Goal: Transaction & Acquisition: Purchase product/service

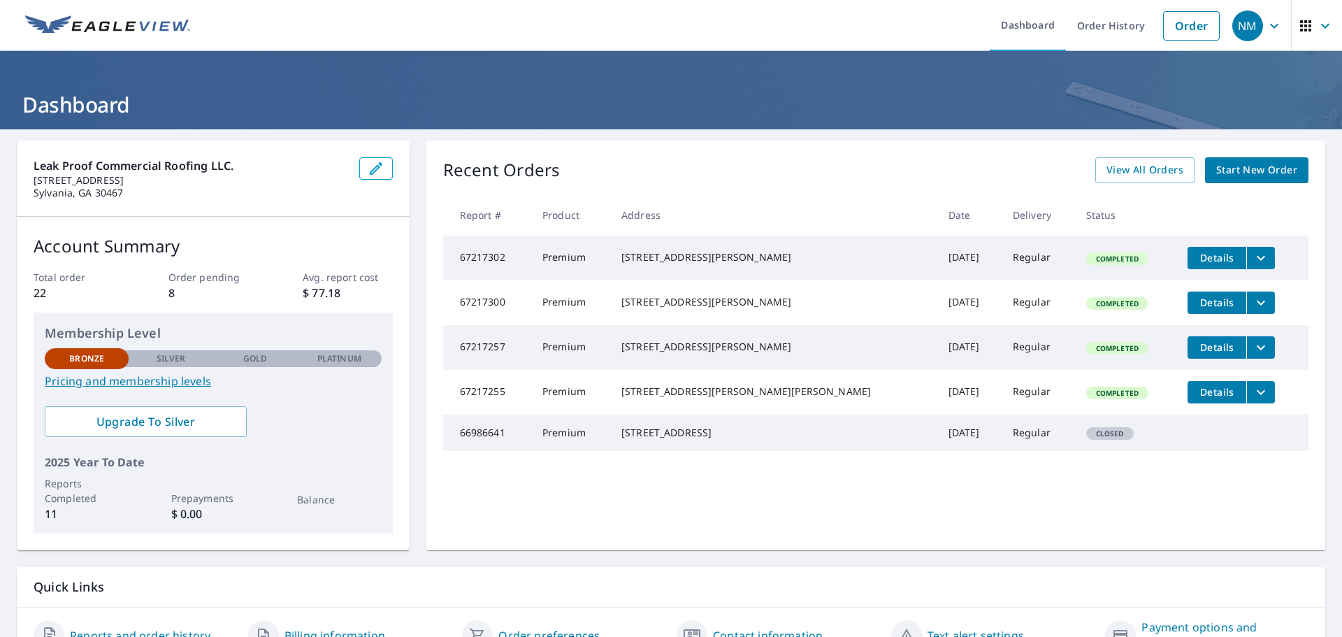
click at [1250, 168] on span "Start New Order" at bounding box center [1256, 169] width 81 height 17
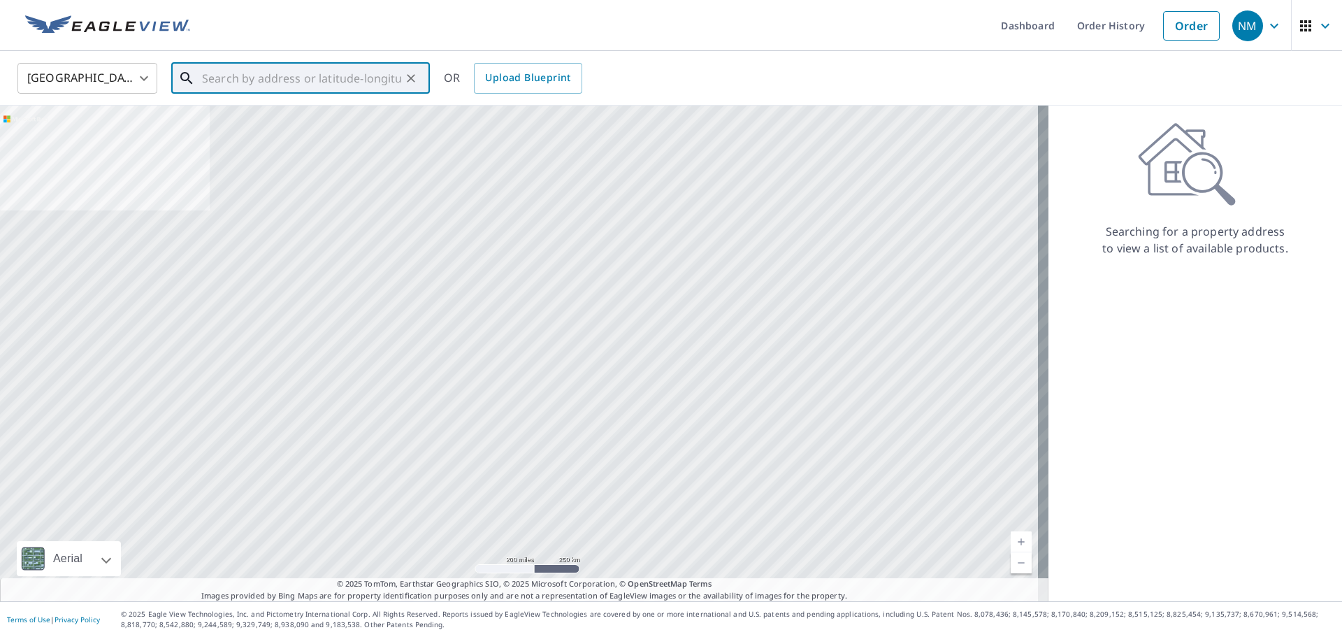
paste input "673 South Reeve Road, Saint Helena Island SC, 2992"
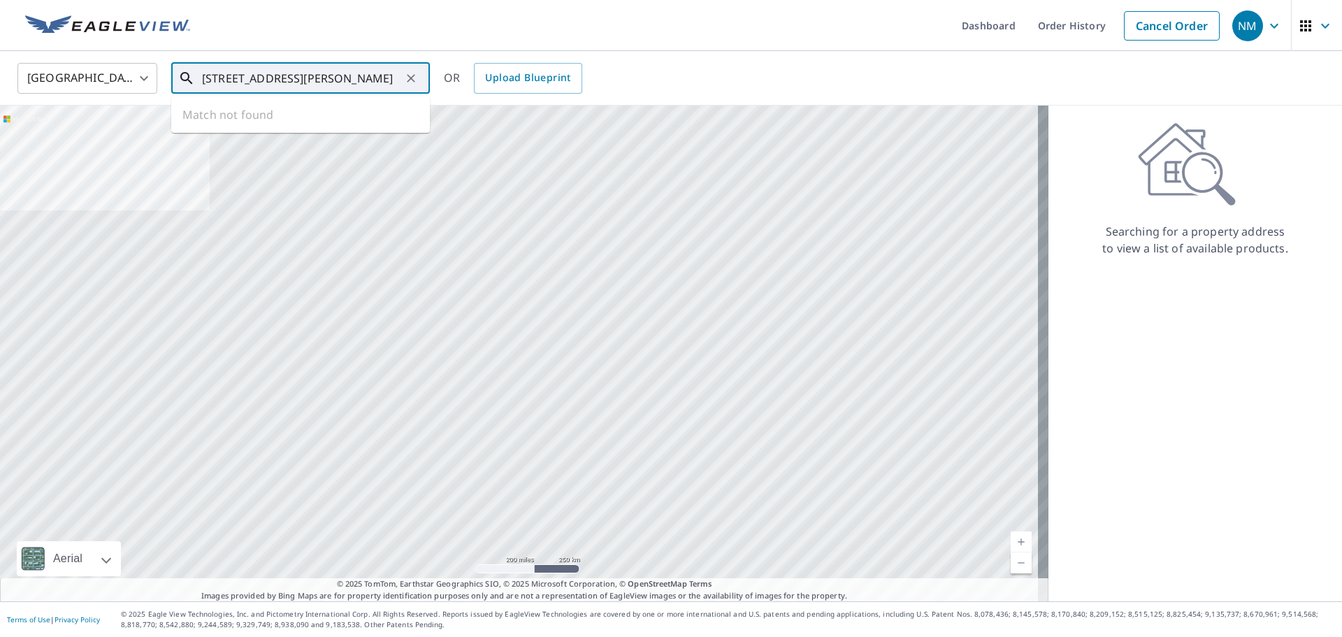
scroll to position [0, 77]
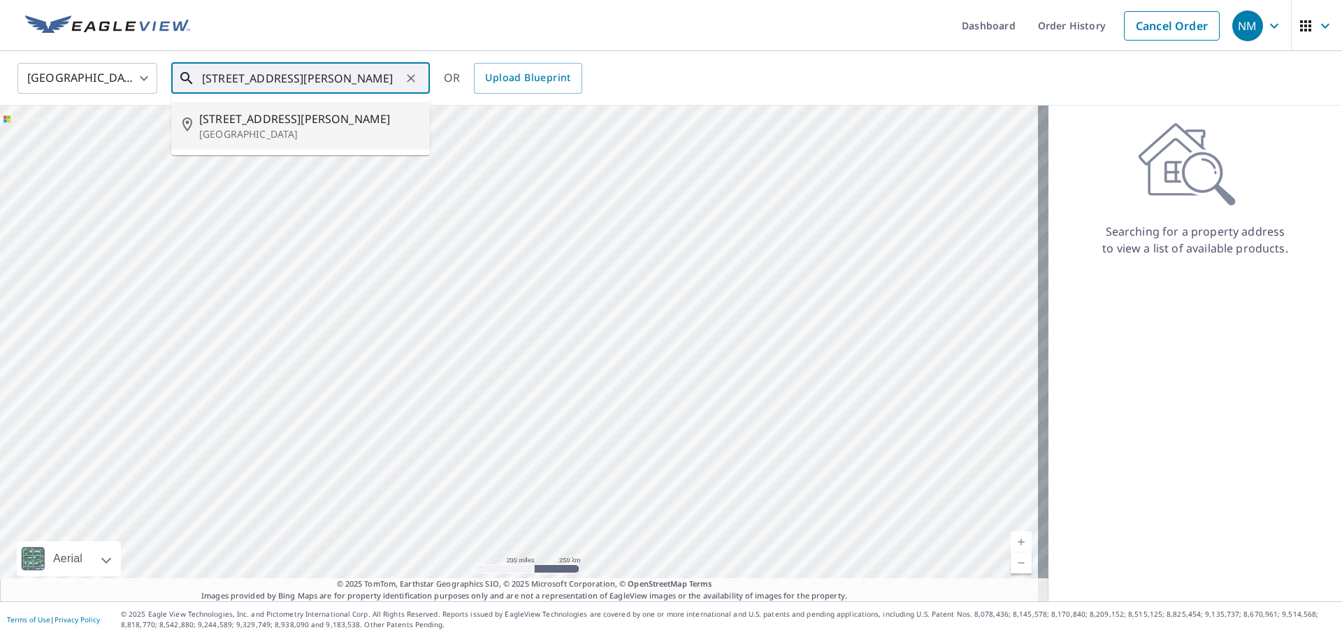
click at [284, 123] on span "673 S Reeve Rd" at bounding box center [308, 118] width 219 height 17
type input "673 S Reeve Rd Saint Helena Island, SC 29920"
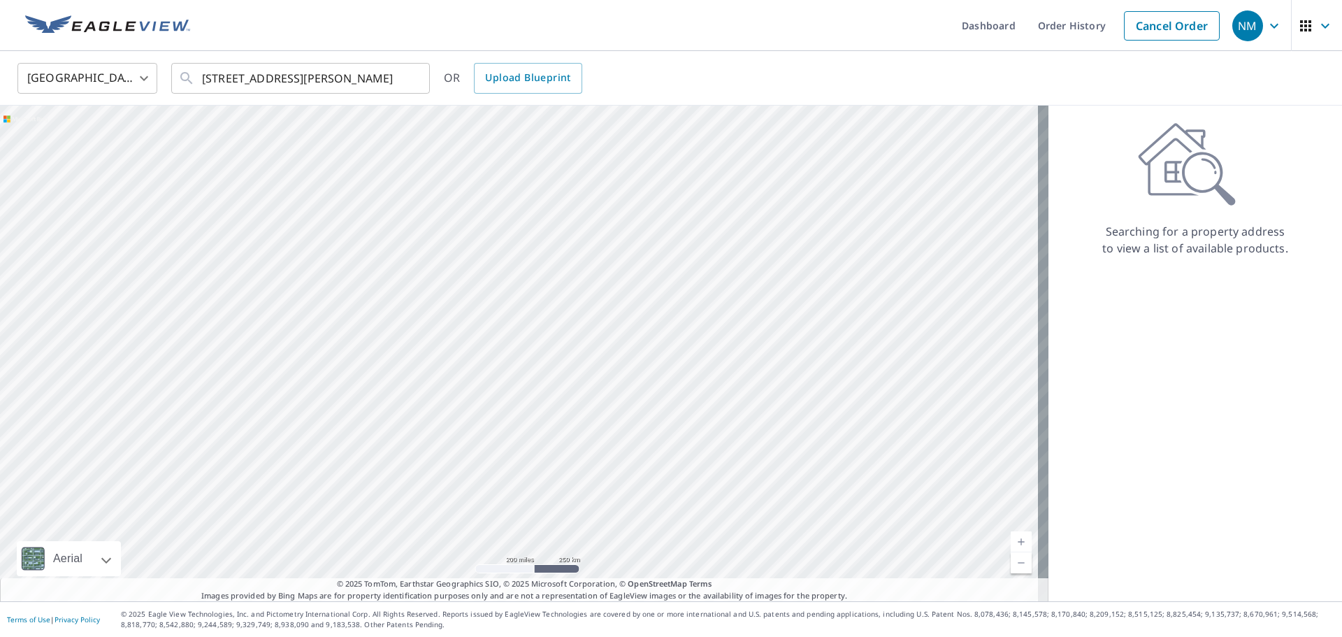
scroll to position [0, 0]
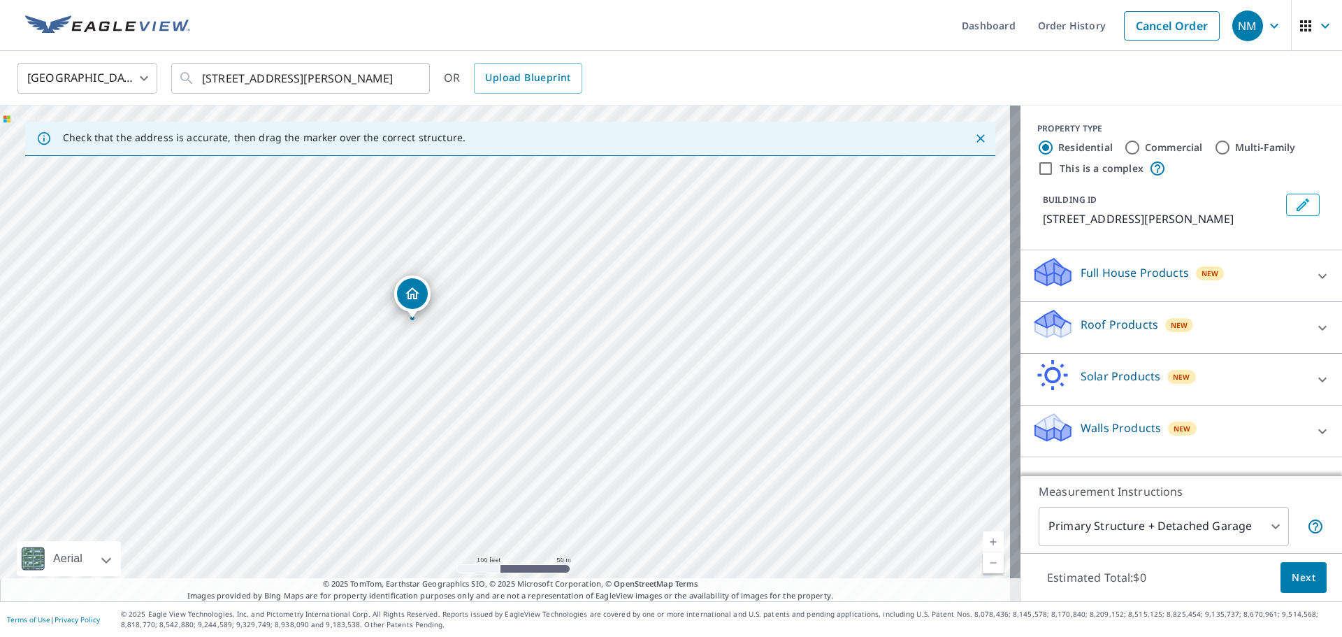
drag, startPoint x: 389, startPoint y: 351, endPoint x: 444, endPoint y: 290, distance: 81.7
click at [441, 291] on div "673 S Reeve Rd Saint Helena Island, SC 29920" at bounding box center [510, 354] width 1020 height 496
drag, startPoint x: 441, startPoint y: 326, endPoint x: 466, endPoint y: 293, distance: 41.5
click at [466, 293] on div "673 S Reeve Rd Saint Helena Island, SC 29920" at bounding box center [510, 354] width 1020 height 496
click at [1081, 333] on p "Roof Products" at bounding box center [1120, 324] width 78 height 17
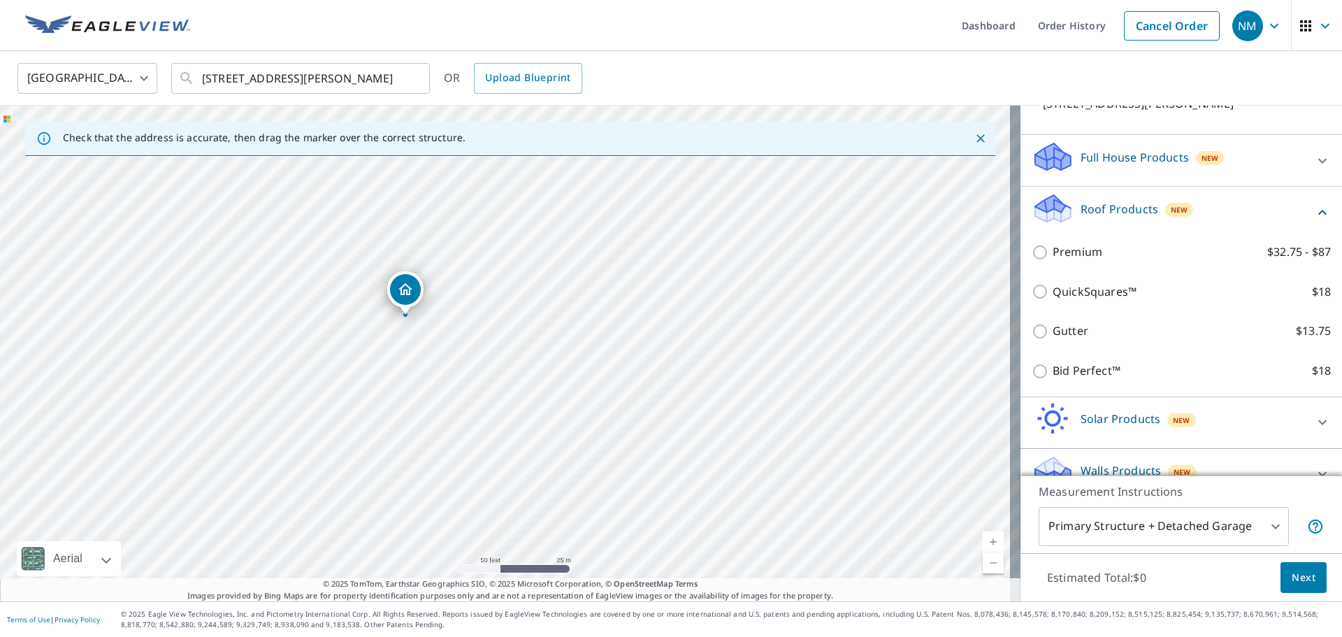
scroll to position [140, 0]
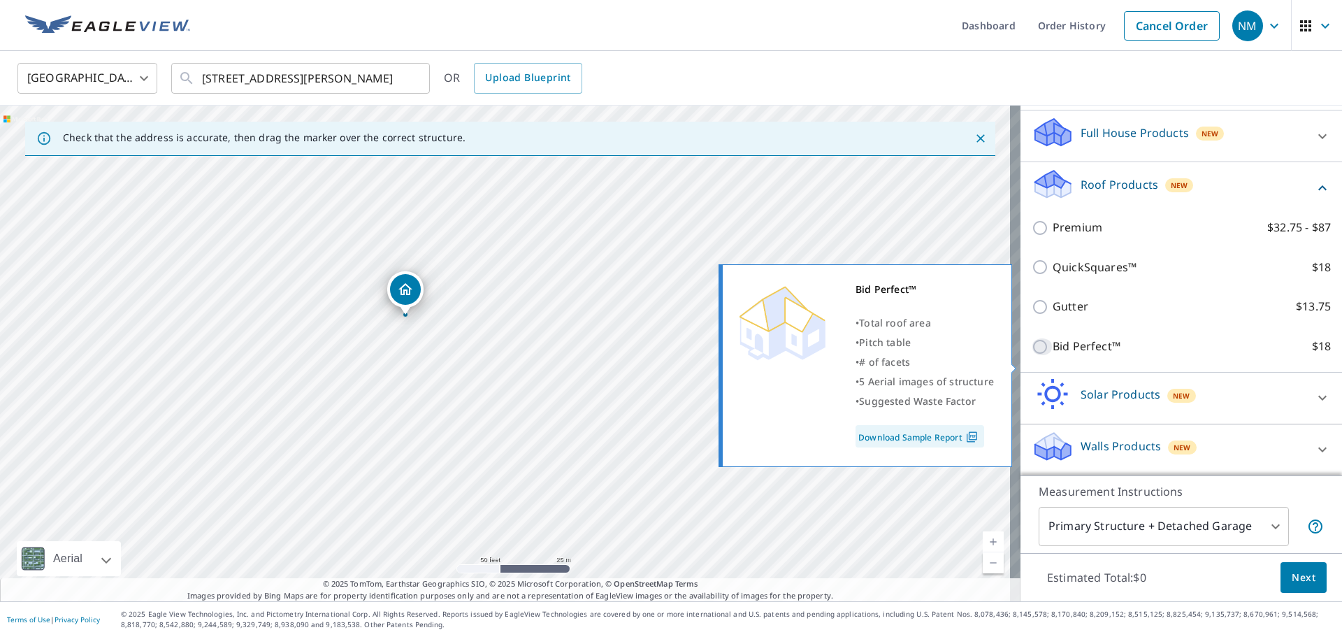
click at [1032, 355] on input "Bid Perfect™ $18" at bounding box center [1042, 346] width 21 height 17
checkbox input "true"
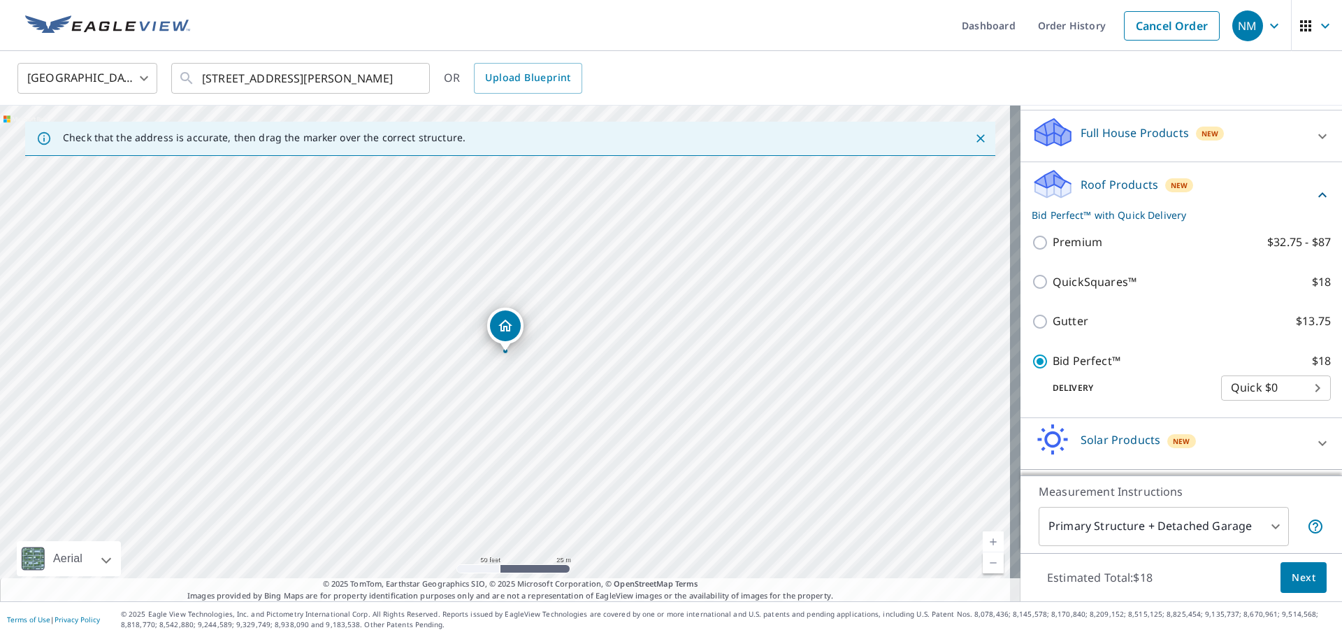
click at [1292, 575] on span "Next" at bounding box center [1304, 577] width 24 height 17
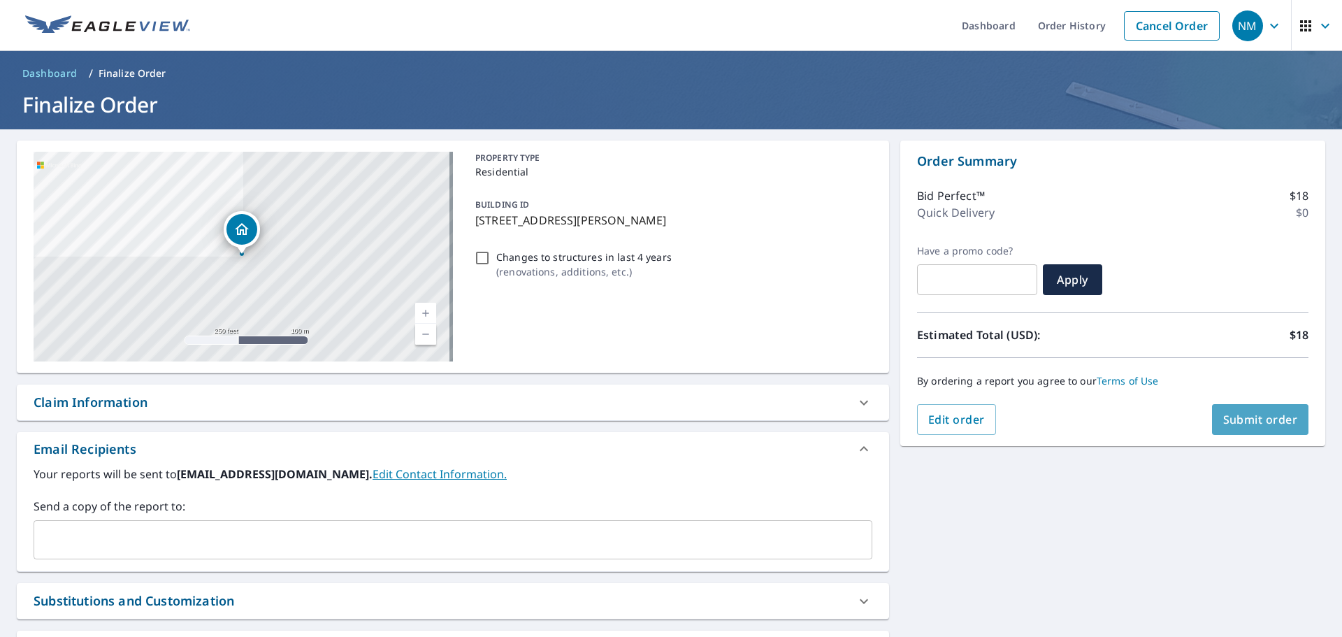
click at [1261, 423] on span "Submit order" at bounding box center [1260, 419] width 75 height 15
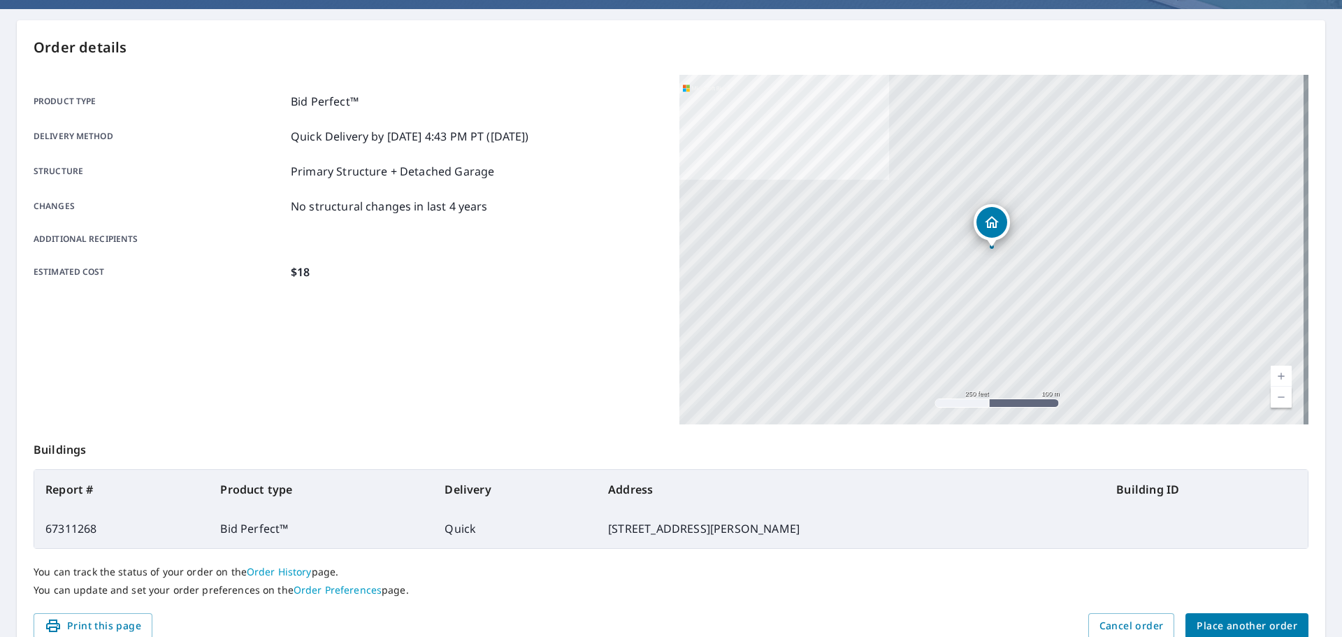
scroll to position [186, 0]
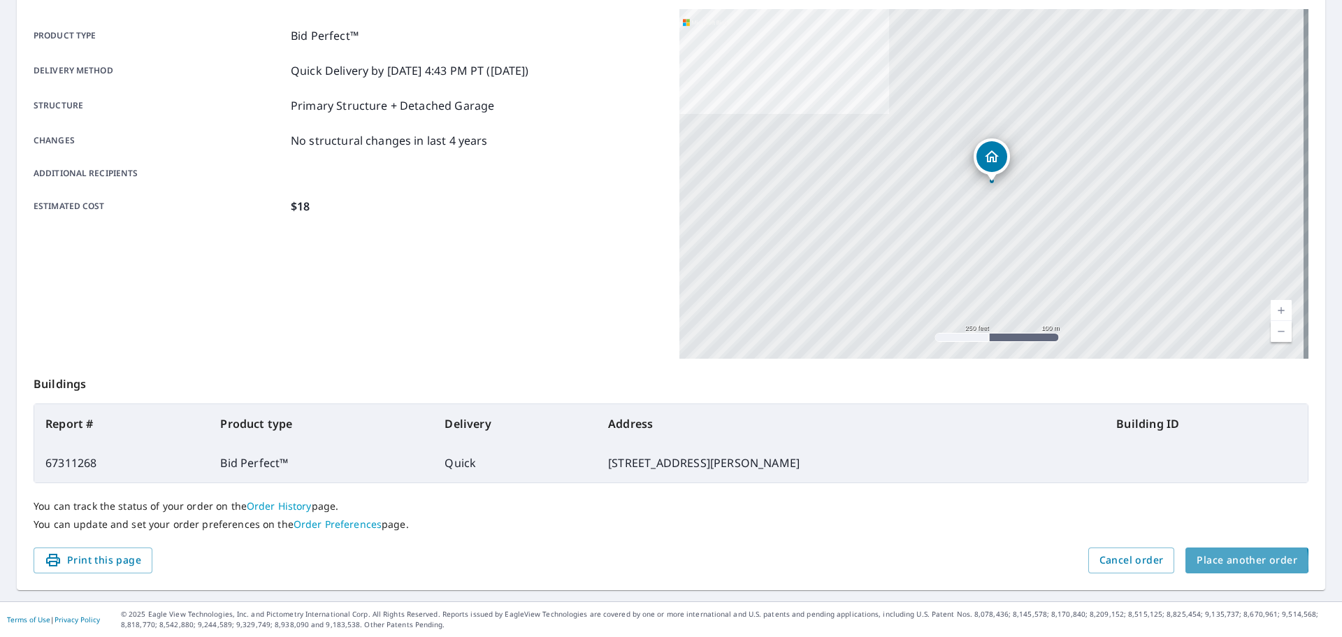
click at [1230, 563] on span "Place another order" at bounding box center [1247, 559] width 101 height 17
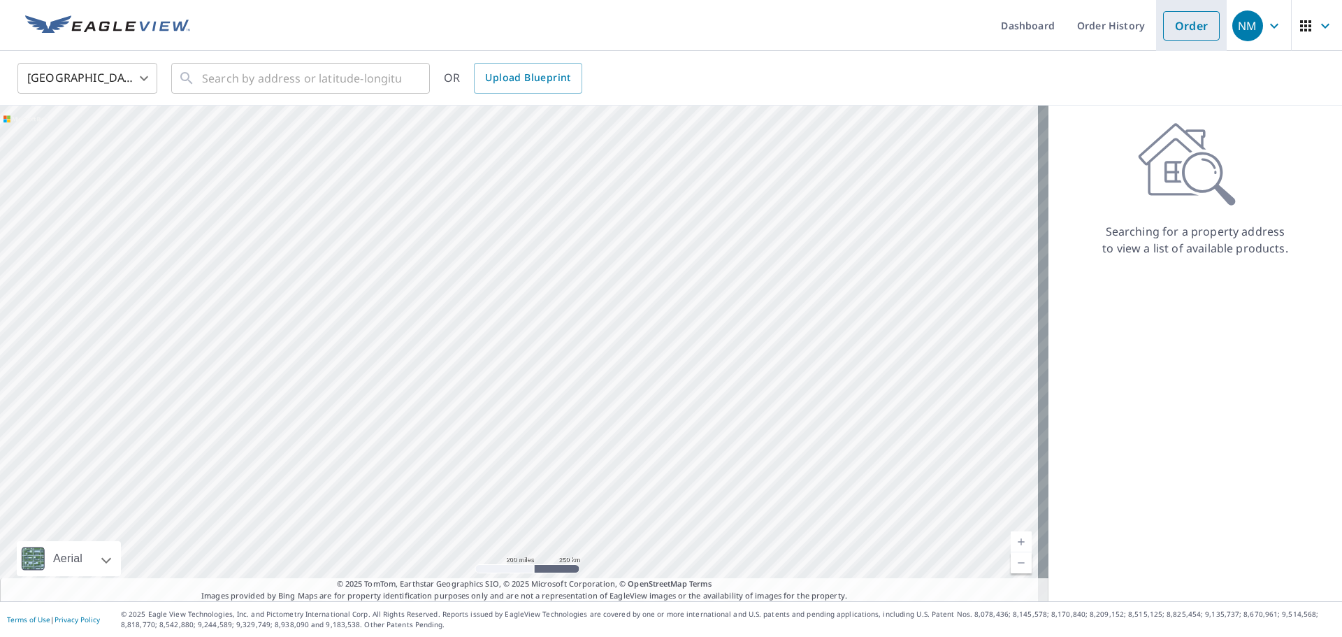
click at [1190, 29] on link "Order" at bounding box center [1191, 25] width 57 height 29
click at [1037, 28] on link "Dashboard" at bounding box center [1028, 25] width 76 height 51
